Goal: Check status: Check status

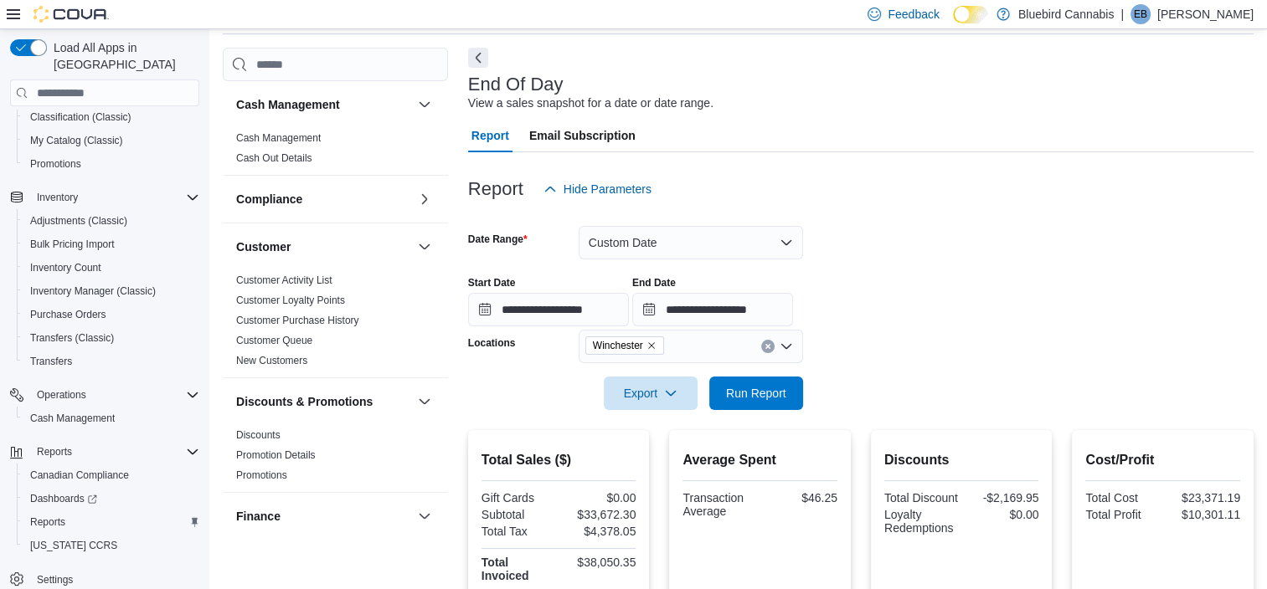
scroll to position [62, 0]
click at [666, 240] on button "Custom Date" at bounding box center [691, 243] width 224 height 33
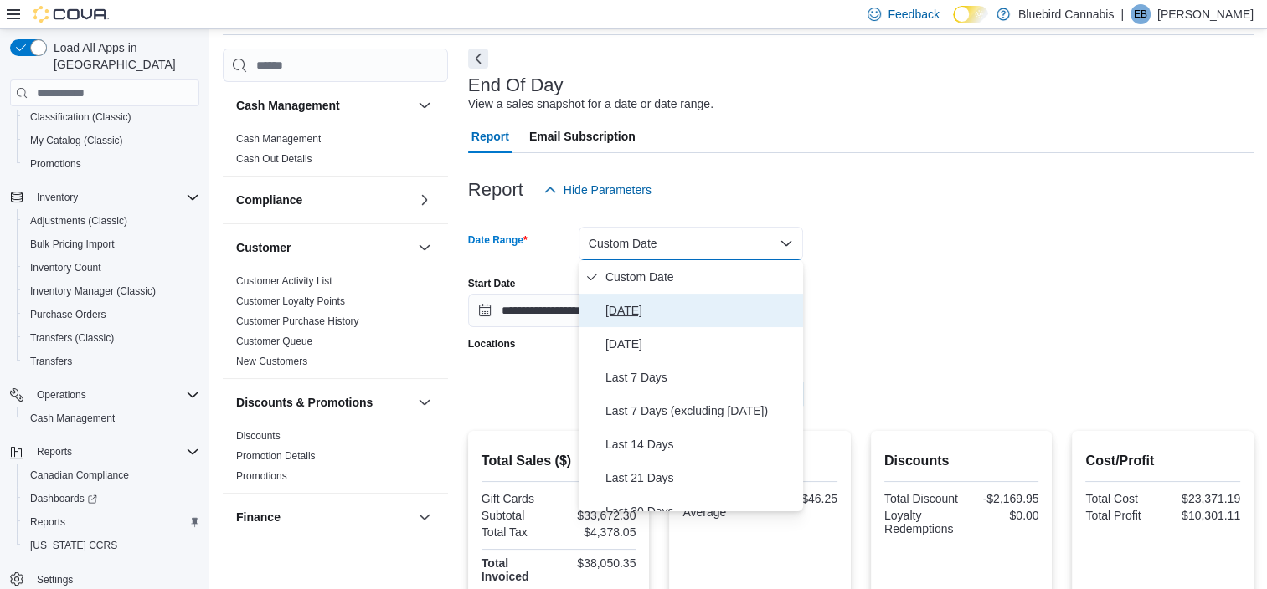
click at [656, 311] on span "[DATE]" at bounding box center [700, 311] width 191 height 20
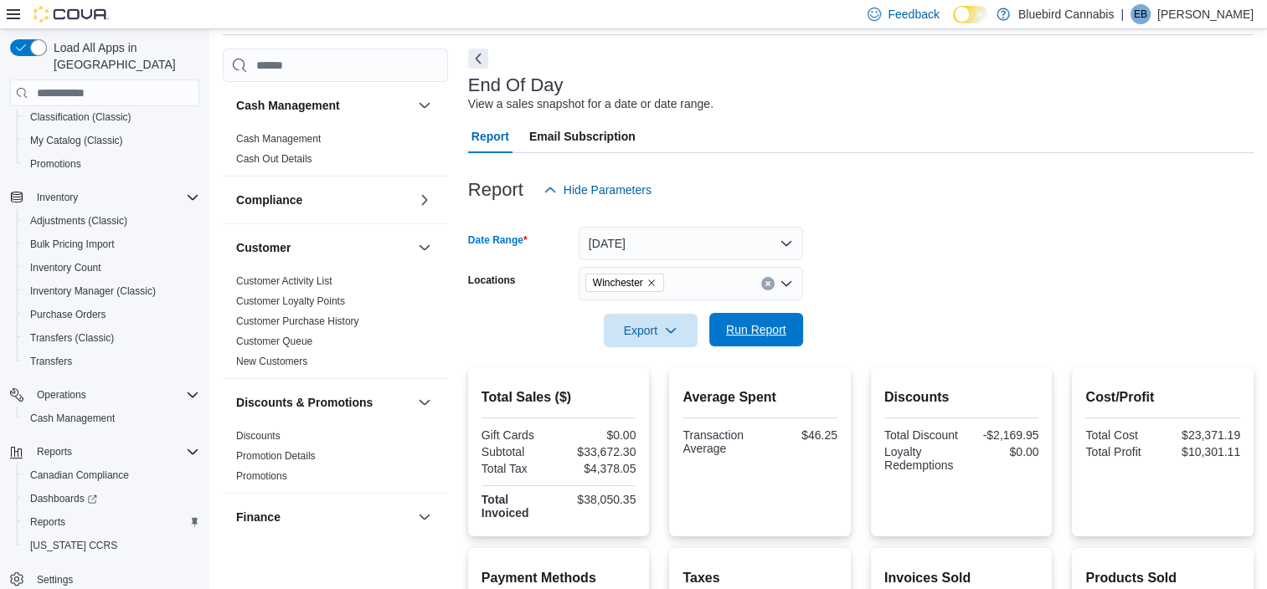
click at [767, 332] on span "Run Report" at bounding box center [756, 329] width 60 height 17
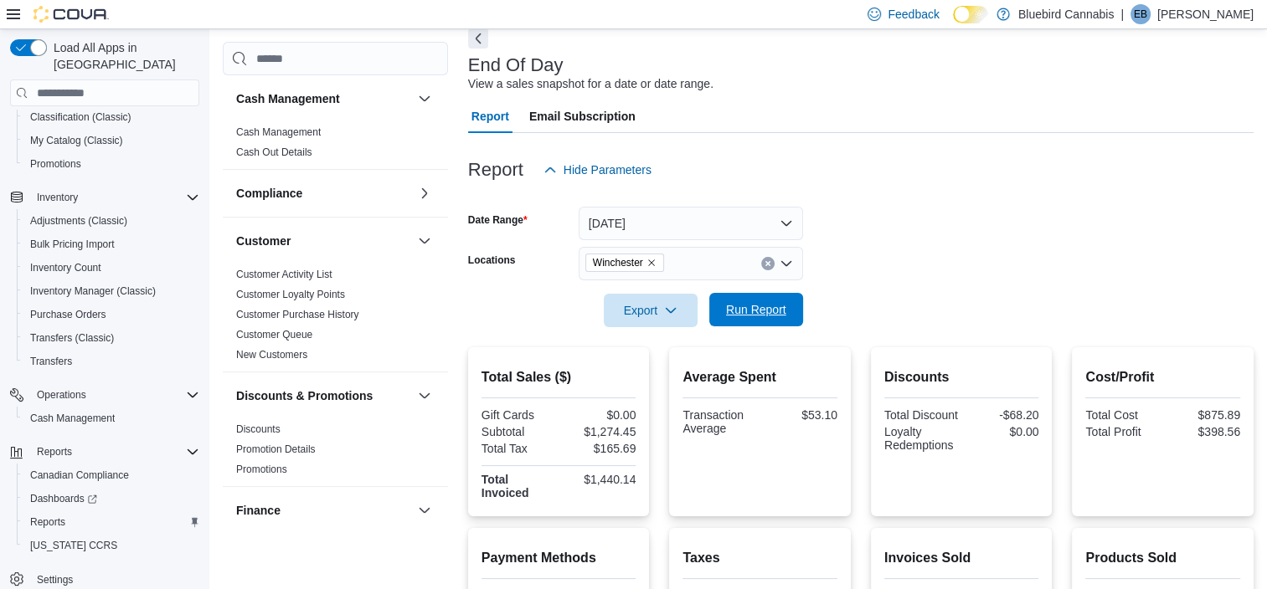
scroll to position [84, 0]
click at [653, 264] on icon "Remove Winchester from selection in this group" at bounding box center [651, 261] width 10 height 10
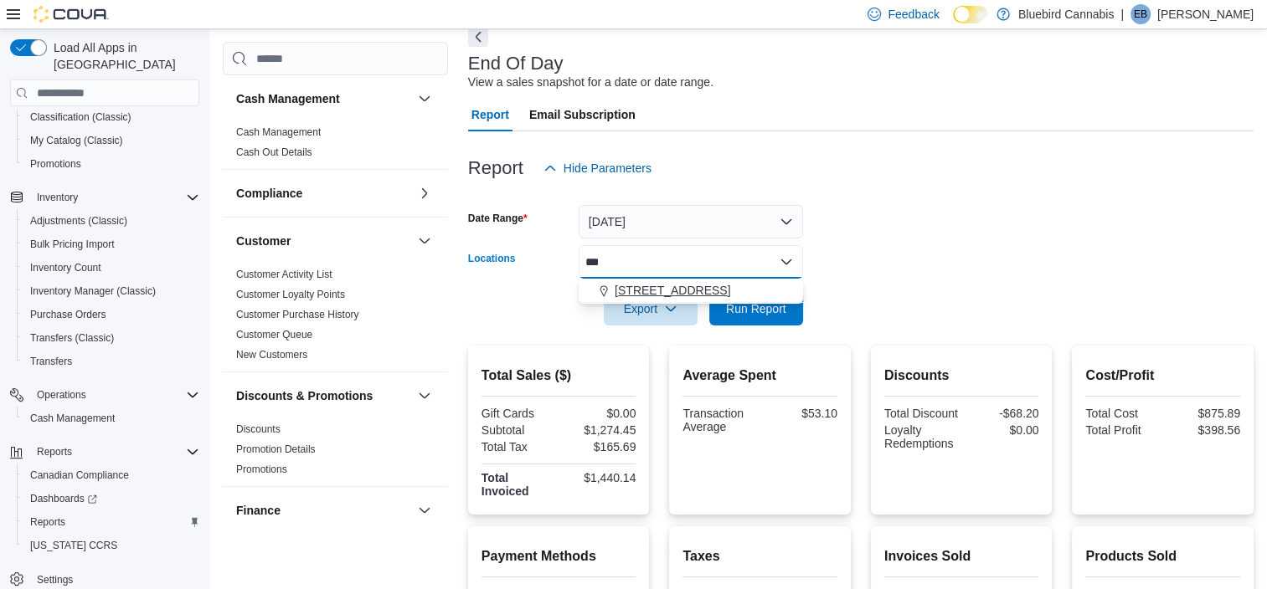
type input "***"
click at [653, 280] on button "[STREET_ADDRESS]" at bounding box center [691, 291] width 224 height 24
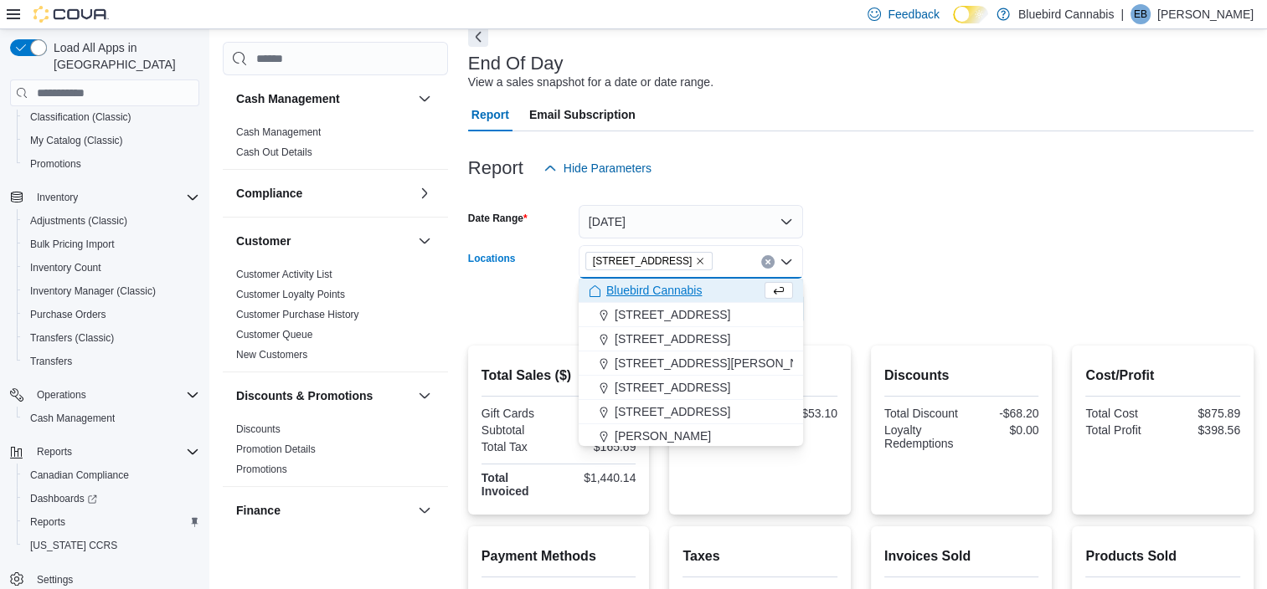
click at [866, 265] on form "Date Range [DATE] Locations [STREET_ADDRESS] Selected. [STREET_ADDRESS].. Press…" at bounding box center [860, 255] width 785 height 141
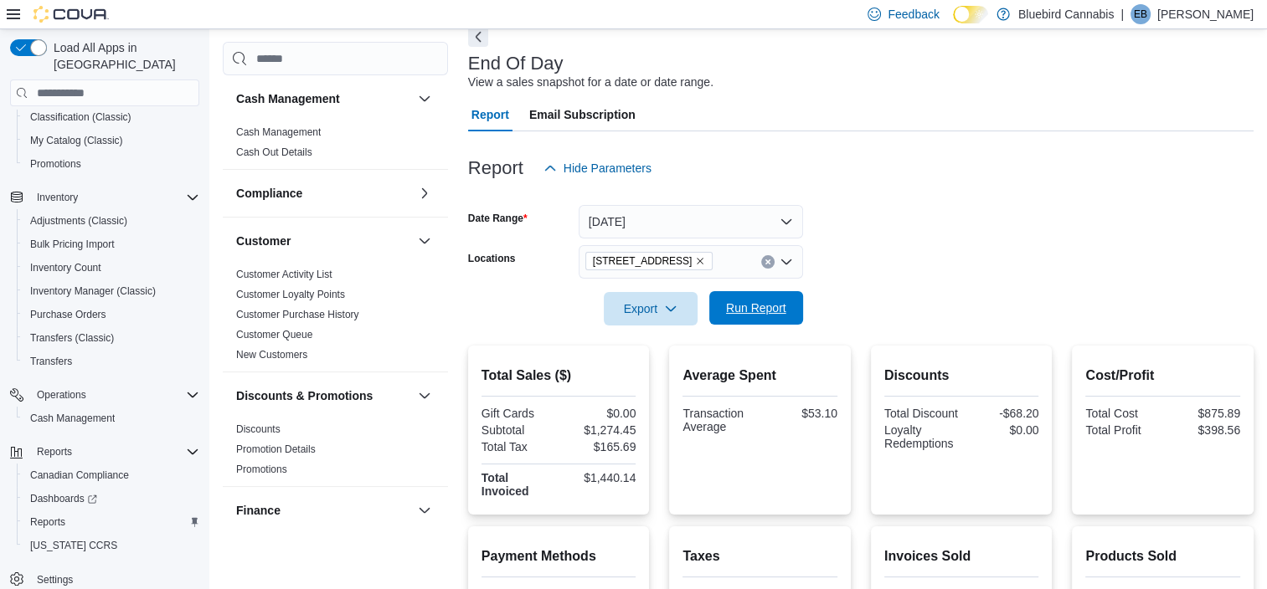
click at [775, 315] on span "Run Report" at bounding box center [756, 308] width 60 height 17
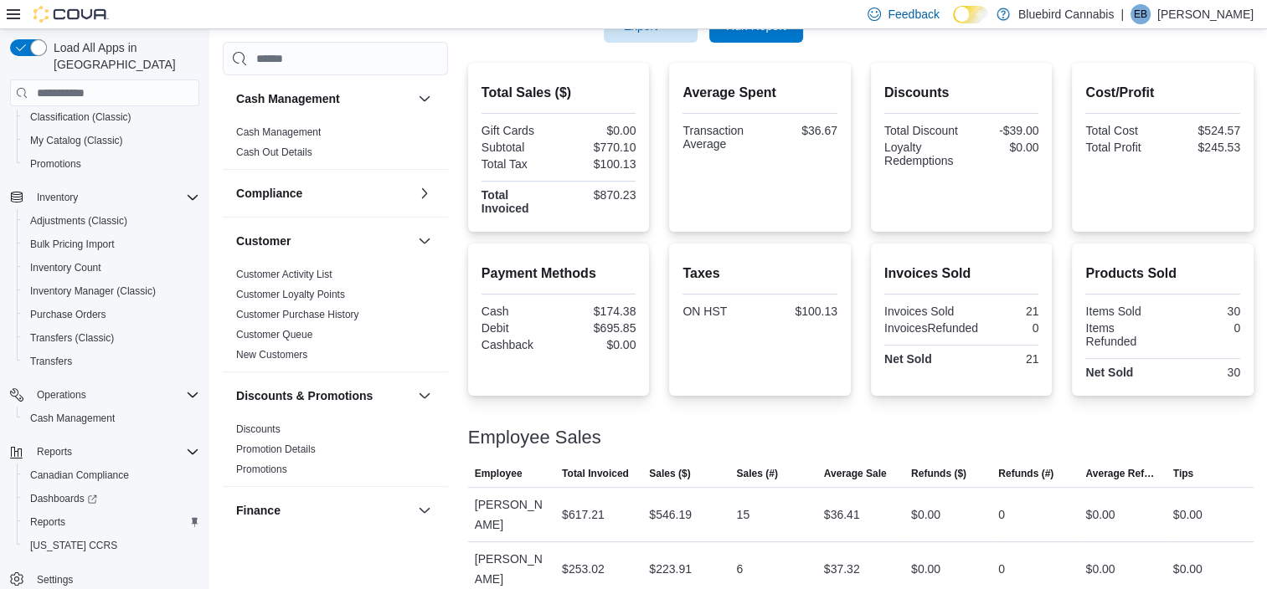
scroll to position [367, 0]
